Goal: Obtain resource: Obtain resource

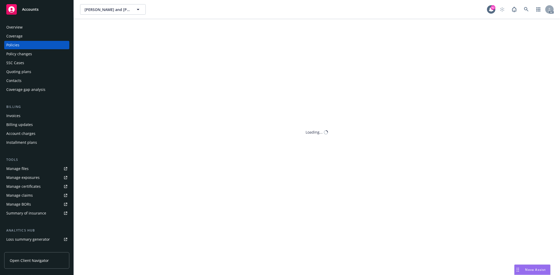
click at [24, 45] on div "Policies" at bounding box center [36, 45] width 61 height 8
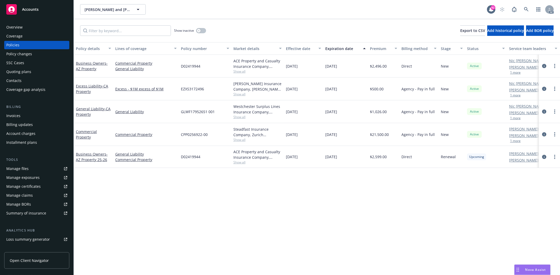
drag, startPoint x: 334, startPoint y: 112, endPoint x: 346, endPoint y: 114, distance: 12.4
click at [346, 114] on div "09/17/2025" at bounding box center [345, 111] width 45 height 23
copy span "09/17/2025"
click at [28, 27] on div "Overview" at bounding box center [36, 27] width 61 height 8
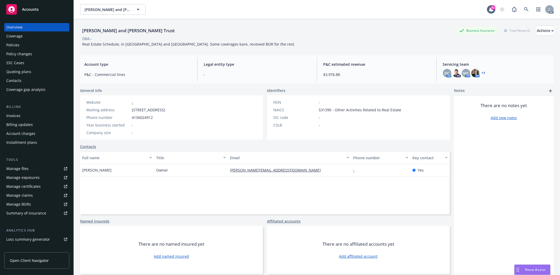
click at [24, 49] on div "Overview Coverage Policies Policy changes SSC Cases Quoting plans Contacts Cove…" at bounding box center [36, 58] width 65 height 71
click at [26, 43] on div "Policies" at bounding box center [36, 45] width 61 height 8
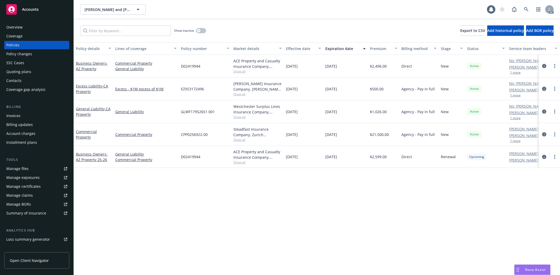
click at [26, 43] on div "Policies" at bounding box center [36, 45] width 61 height 8
click at [22, 26] on div "Overview" at bounding box center [14, 27] width 16 height 8
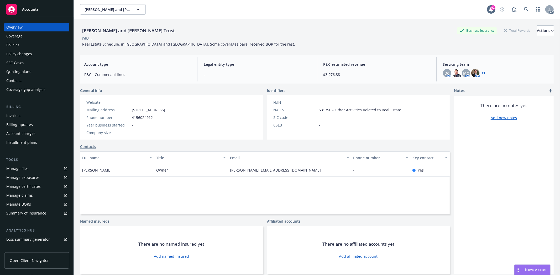
drag, startPoint x: 132, startPoint y: 111, endPoint x: 208, endPoint y: 113, distance: 76.1
click at [171, 113] on div "Website - Mailing address 16 Rosewood Court, San Rafael, CA, 94901 Phone number…" at bounding box center [125, 117] width 91 height 44
drag, startPoint x: 131, startPoint y: 118, endPoint x: 160, endPoint y: 121, distance: 29.8
click at [160, 121] on div "Website - Mailing address 16 Rosewood Court, San Rafael, CA, 94901 Phone number…" at bounding box center [125, 118] width 83 height 36
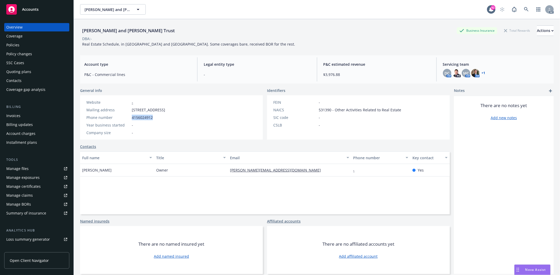
click at [28, 45] on div "Policies" at bounding box center [36, 45] width 61 height 8
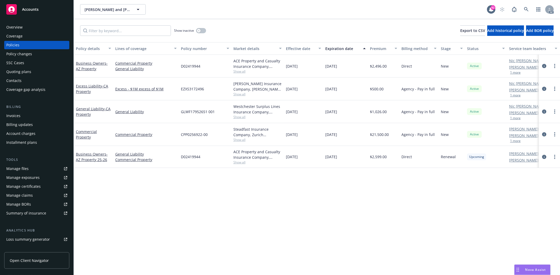
drag, startPoint x: 281, startPoint y: 111, endPoint x: 350, endPoint y: 111, distance: 68.7
click at [350, 111] on div "General Liability - CA Property General Liability GLWF17952651 001 Westchester …" at bounding box center [327, 111] width 506 height 23
drag, startPoint x: 369, startPoint y: 111, endPoint x: 389, endPoint y: 110, distance: 20.0
click at [389, 110] on div "$1,026.00" at bounding box center [383, 111] width 31 height 23
click at [236, 115] on span "Show all" at bounding box center [257, 117] width 48 height 4
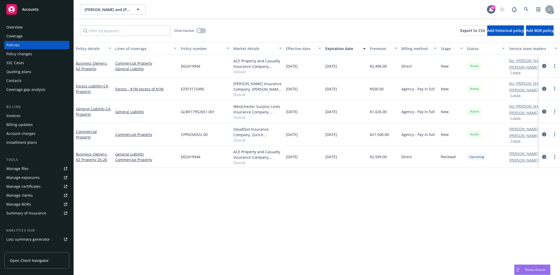
click at [219, 108] on div "GLWF17952651 001" at bounding box center [205, 111] width 52 height 23
drag, startPoint x: 281, startPoint y: 88, endPoint x: 376, endPoint y: 86, distance: 94.5
click at [376, 86] on div "Excess Liability - CA Property Excess - $1M excess of $1M EZXS3172496 Markel In…" at bounding box center [327, 89] width 506 height 23
click at [235, 93] on span "Show all" at bounding box center [257, 94] width 48 height 4
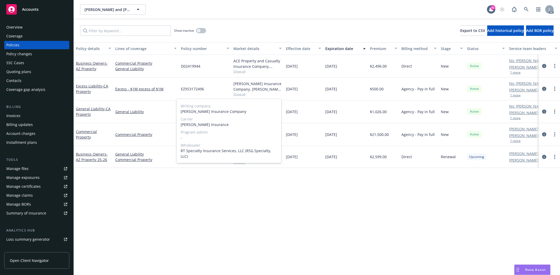
click at [259, 95] on span "Show all" at bounding box center [257, 94] width 48 height 4
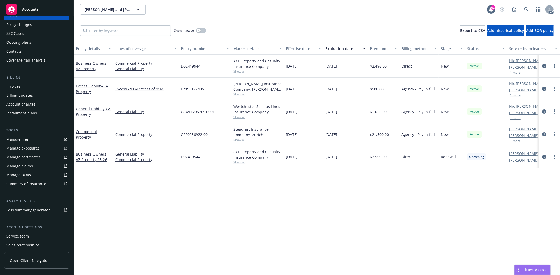
scroll to position [57, 0]
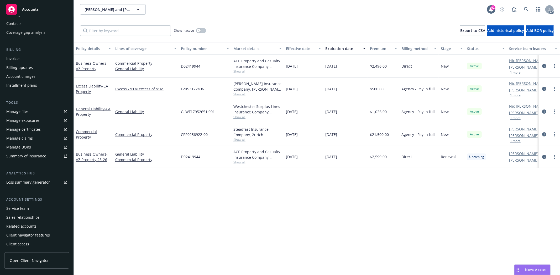
click at [31, 205] on div "Service team" at bounding box center [36, 209] width 61 height 8
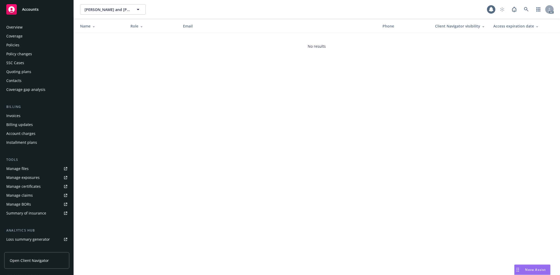
scroll to position [57, 0]
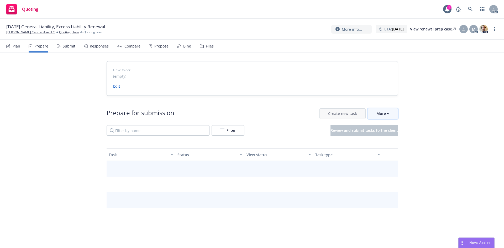
click at [387, 113] on icon "button" at bounding box center [388, 114] width 2 height 2
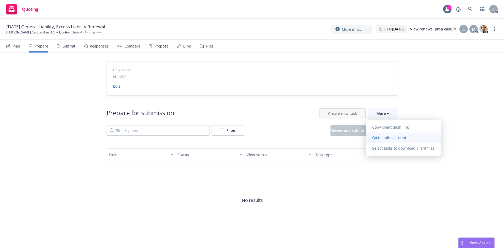
click at [393, 138] on span "Go to Indio account" at bounding box center [389, 137] width 47 height 5
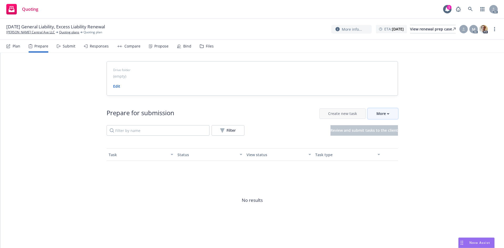
click at [379, 111] on div "More" at bounding box center [382, 114] width 13 height 10
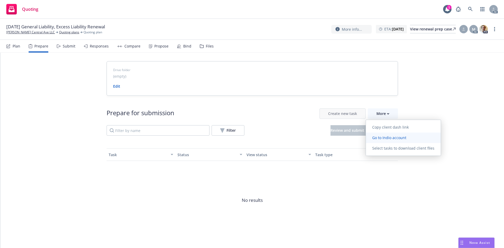
click at [389, 136] on span "Go to Indio account" at bounding box center [389, 137] width 47 height 5
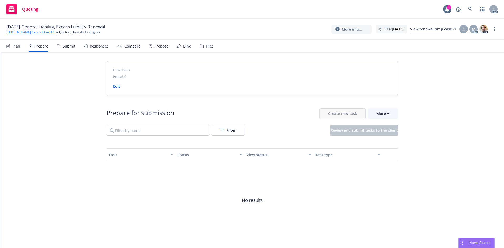
click at [29, 33] on link "[PERSON_NAME] Central Ave LLC" at bounding box center [30, 32] width 49 height 5
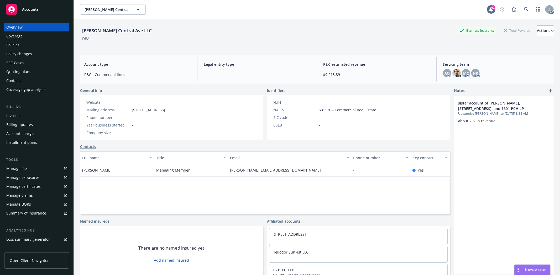
click at [22, 45] on div "Policies" at bounding box center [36, 45] width 61 height 8
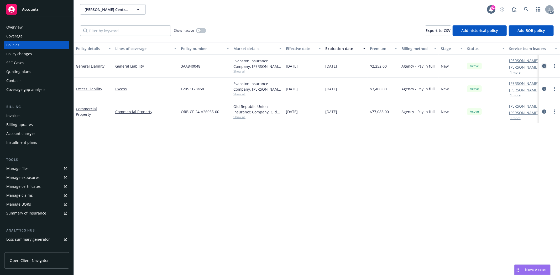
click at [544, 66] on icon "circleInformation" at bounding box center [544, 66] width 4 height 4
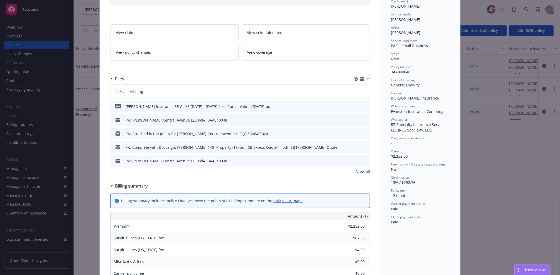
scroll to position [87, 0]
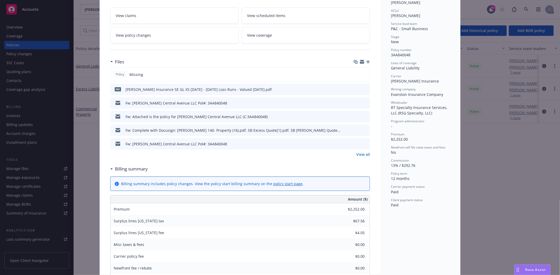
click at [359, 152] on link "View all" at bounding box center [363, 155] width 14 height 6
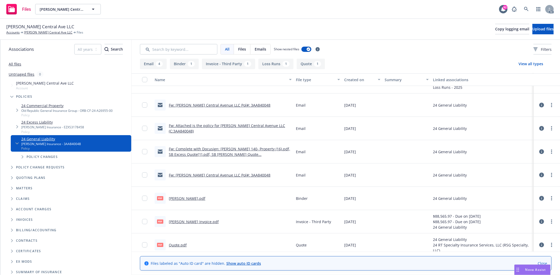
scroll to position [26, 0]
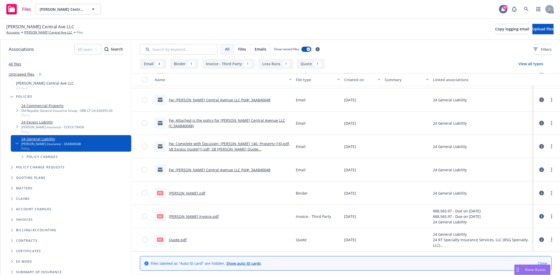
click at [195, 193] on link "[PERSON_NAME].pdf" at bounding box center [187, 193] width 36 height 5
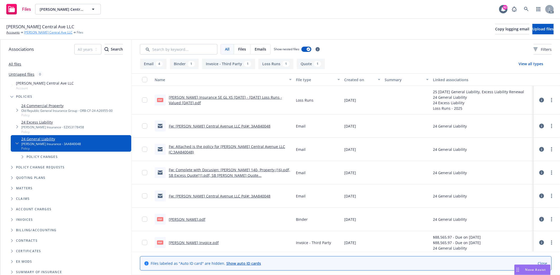
click at [33, 33] on link "[PERSON_NAME] Central Ave LLC" at bounding box center [48, 32] width 49 height 5
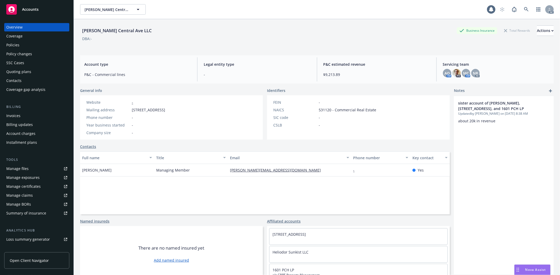
click at [33, 41] on div "Policies" at bounding box center [36, 45] width 61 height 8
click at [33, 40] on div "Overview Coverage Policies Policy changes SSC Cases Quoting plans Contacts Cove…" at bounding box center [36, 58] width 65 height 71
click at [27, 44] on div "Policies" at bounding box center [36, 45] width 61 height 8
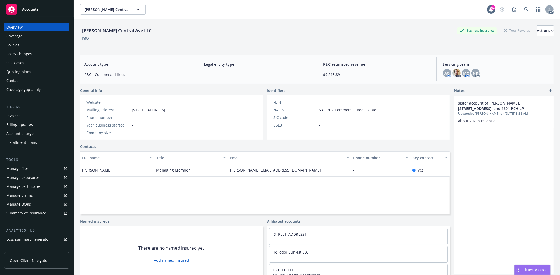
click at [27, 44] on div "Policies" at bounding box center [36, 45] width 61 height 8
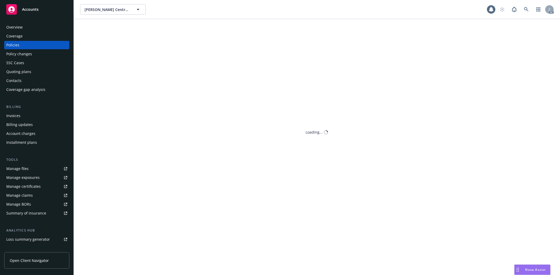
click at [27, 44] on div "Policies" at bounding box center [36, 45] width 61 height 8
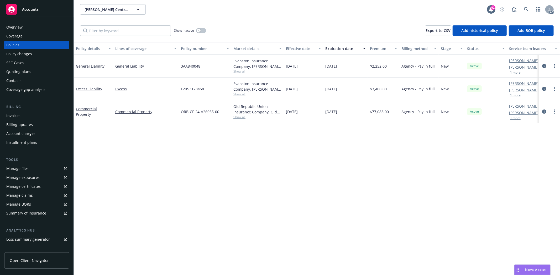
click at [27, 23] on div "Overview" at bounding box center [36, 27] width 61 height 8
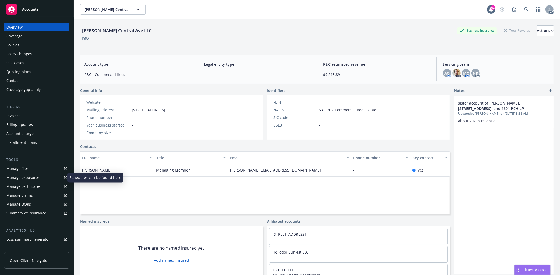
click at [31, 177] on div "Manage exposures" at bounding box center [22, 178] width 33 height 8
